Goal: Transaction & Acquisition: Purchase product/service

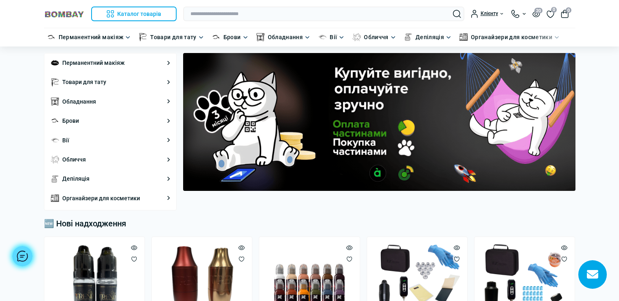
click at [216, 12] on input "text" at bounding box center [323, 14] width 281 height 15
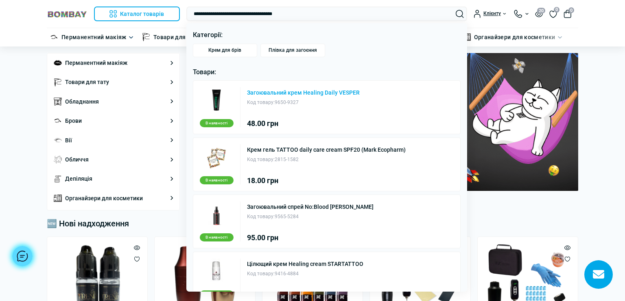
type input "**********"
click at [259, 92] on link "Загоювальний крем Healing Daily VESPER" at bounding box center [303, 93] width 113 height 6
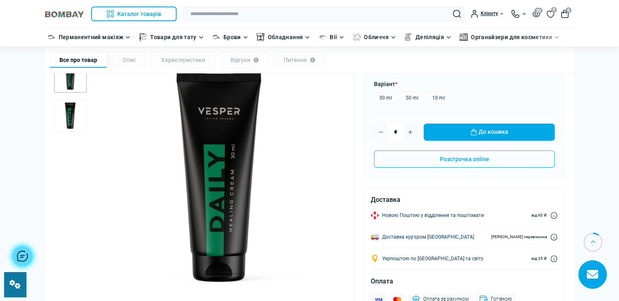
scroll to position [163, 0]
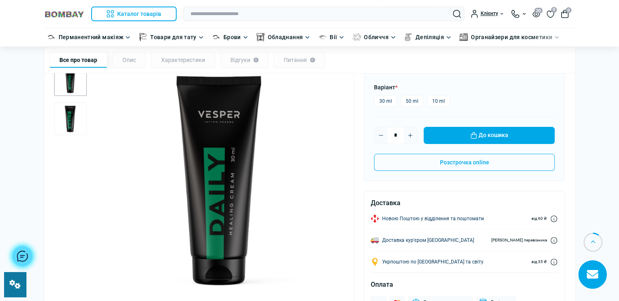
click at [67, 116] on img "2 / 2" at bounding box center [70, 119] width 33 height 33
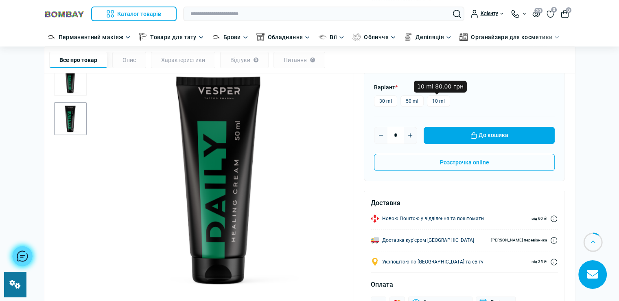
click at [272, 291] on img "2 / 2" at bounding box center [218, 179] width 251 height 251
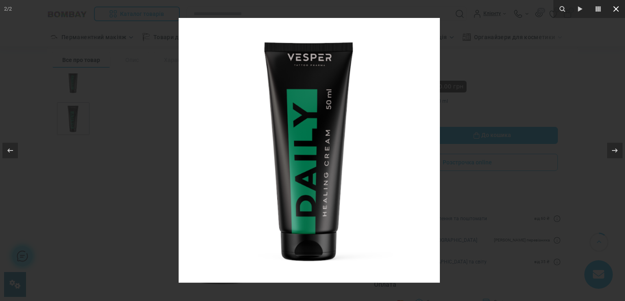
click at [612, 7] on icon at bounding box center [617, 9] width 10 height 10
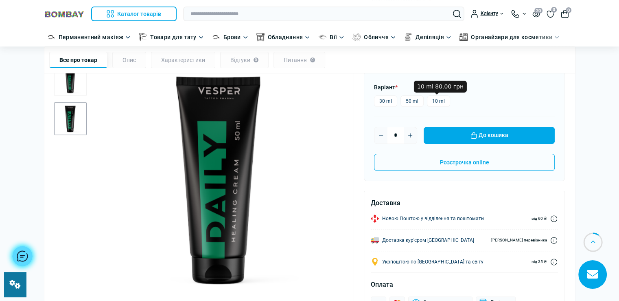
click at [293, 173] on img "2 / 2" at bounding box center [218, 179] width 251 height 251
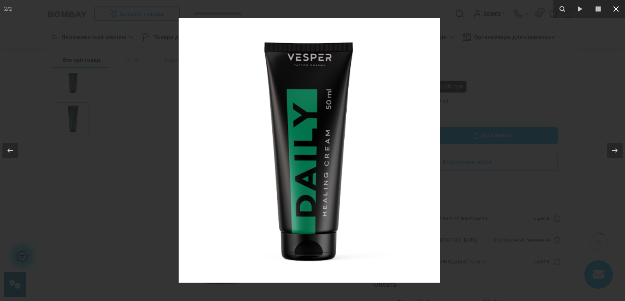
click at [613, 7] on icon at bounding box center [617, 9] width 10 height 10
